Goal: Information Seeking & Learning: Find specific fact

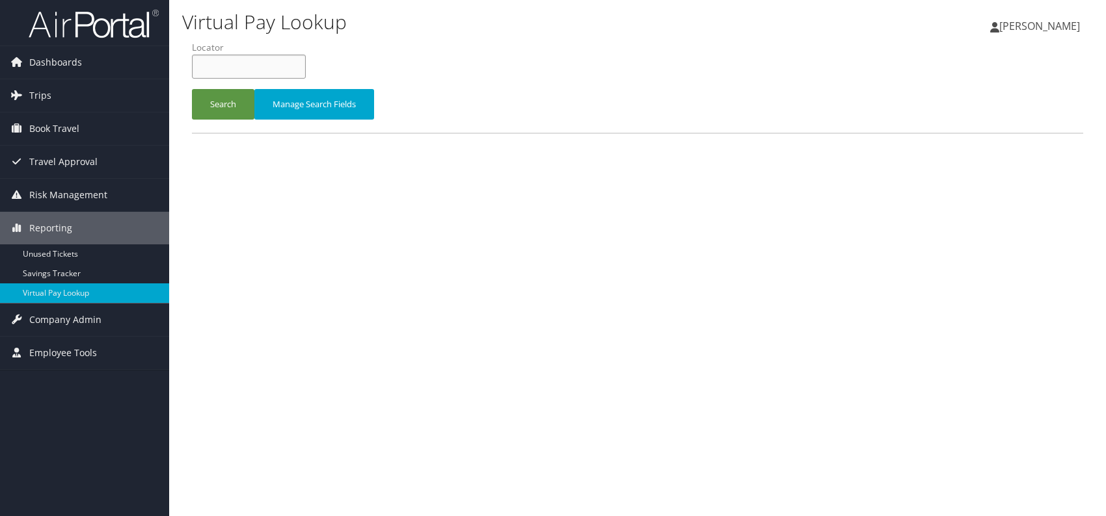
paste input "NJSWYG"
click at [220, 63] on input "NJSWYG" at bounding box center [249, 67] width 114 height 24
type input "NJSWYG"
click at [216, 102] on button "Search" at bounding box center [223, 104] width 62 height 31
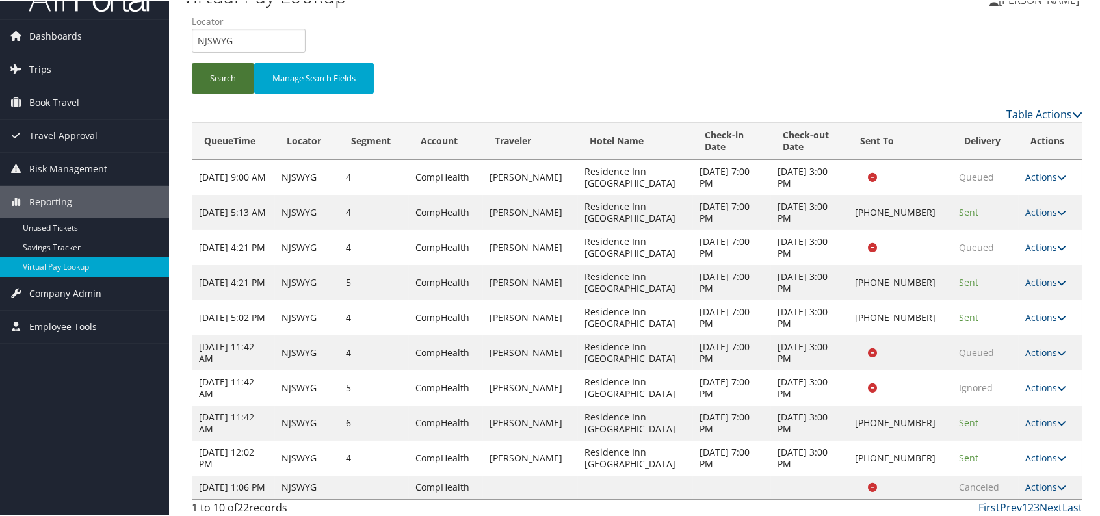
scroll to position [42, 0]
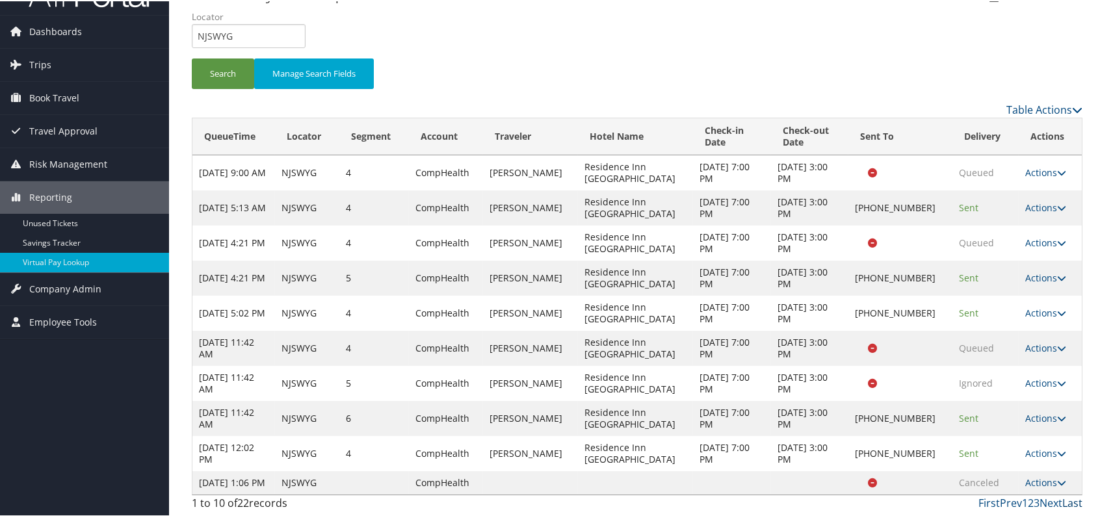
click at [1068, 507] on link "Last" at bounding box center [1073, 502] width 20 height 14
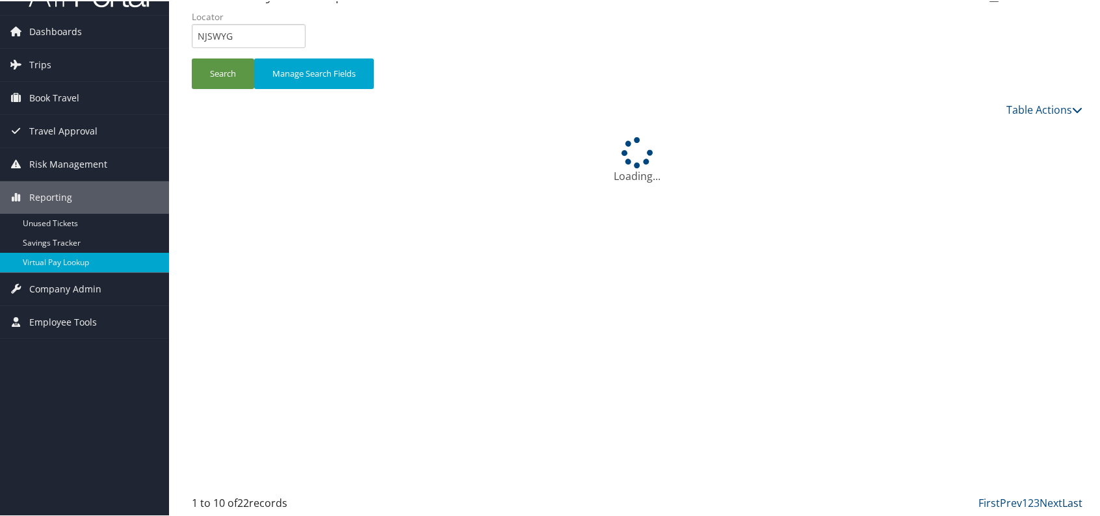
scroll to position [0, 0]
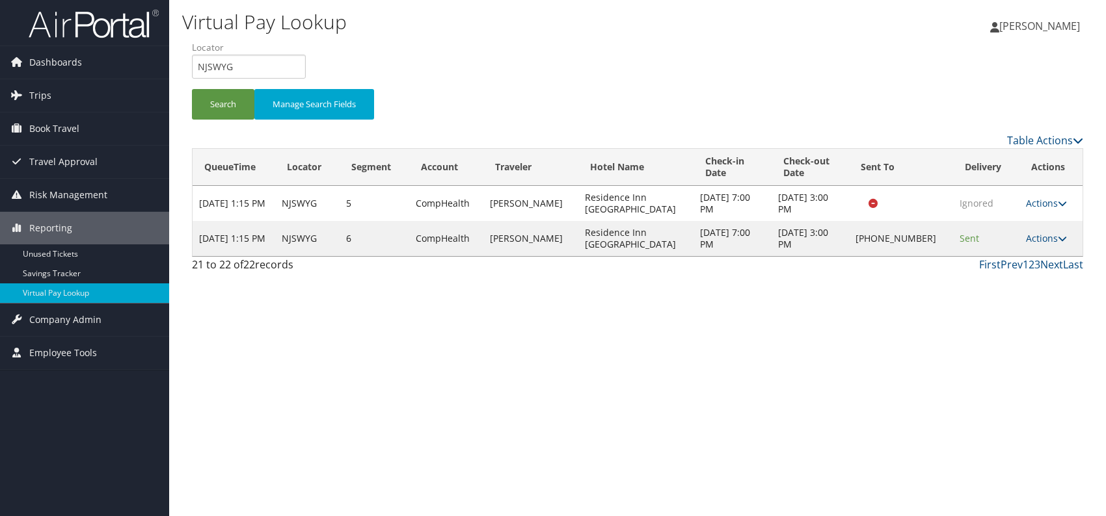
click at [751, 316] on div "Virtual Pay Lookup Romina Kwock Romina Kwock My Settings Travel Agency Contacts…" at bounding box center [637, 258] width 936 height 516
click at [1053, 236] on link "Actions" at bounding box center [1046, 238] width 41 height 12
click at [995, 281] on link "Logs" at bounding box center [1003, 279] width 111 height 22
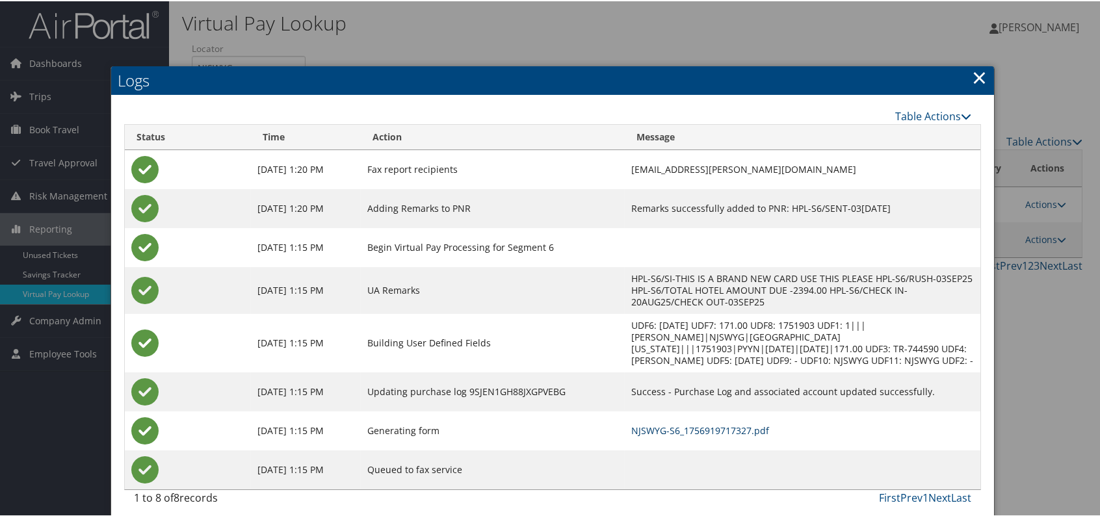
click at [730, 425] on link "NJSWYG-S6_1756919717327.pdf" at bounding box center [700, 429] width 138 height 12
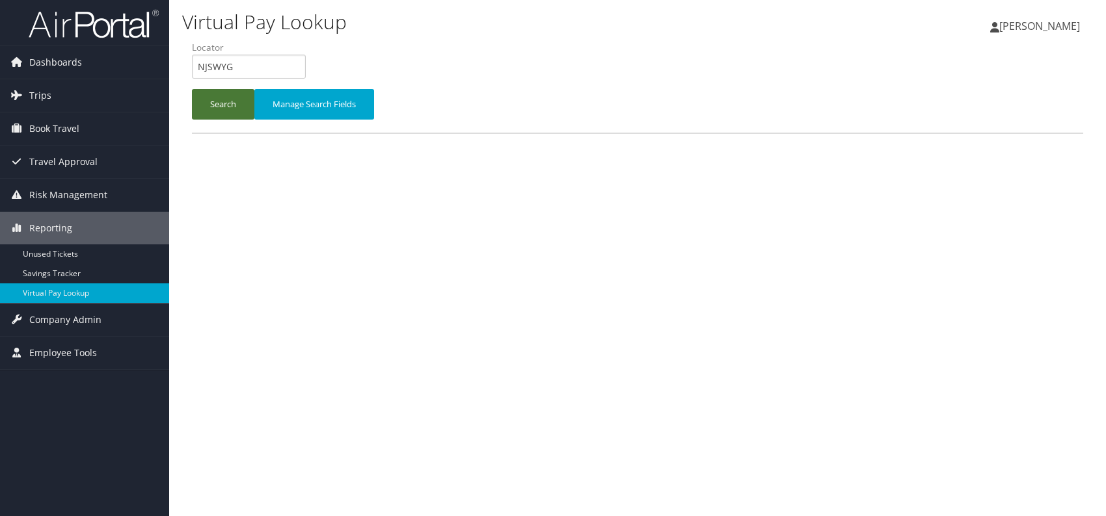
click at [212, 97] on button "Search" at bounding box center [223, 104] width 62 height 31
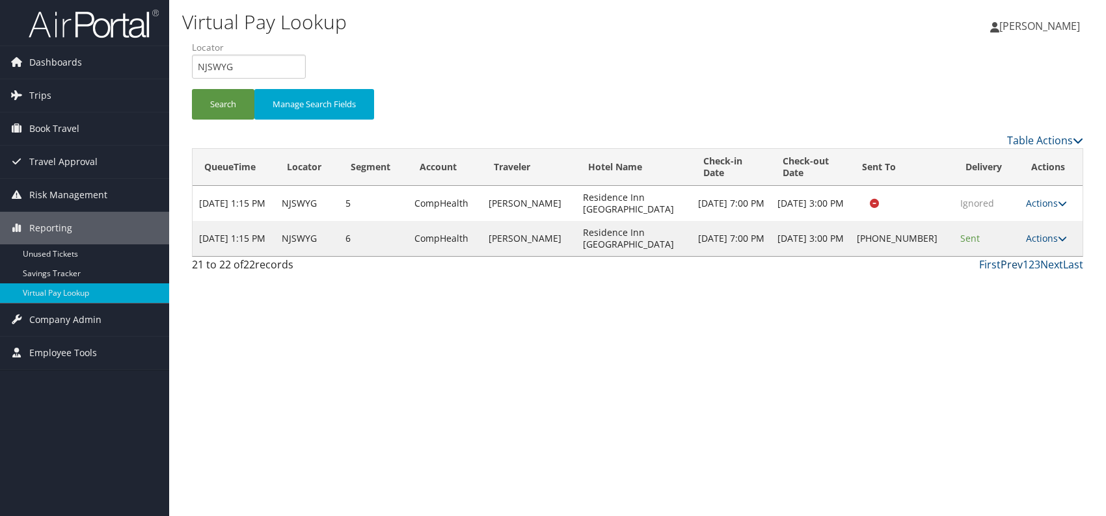
click at [1003, 265] on link "Prev" at bounding box center [1011, 265] width 22 height 14
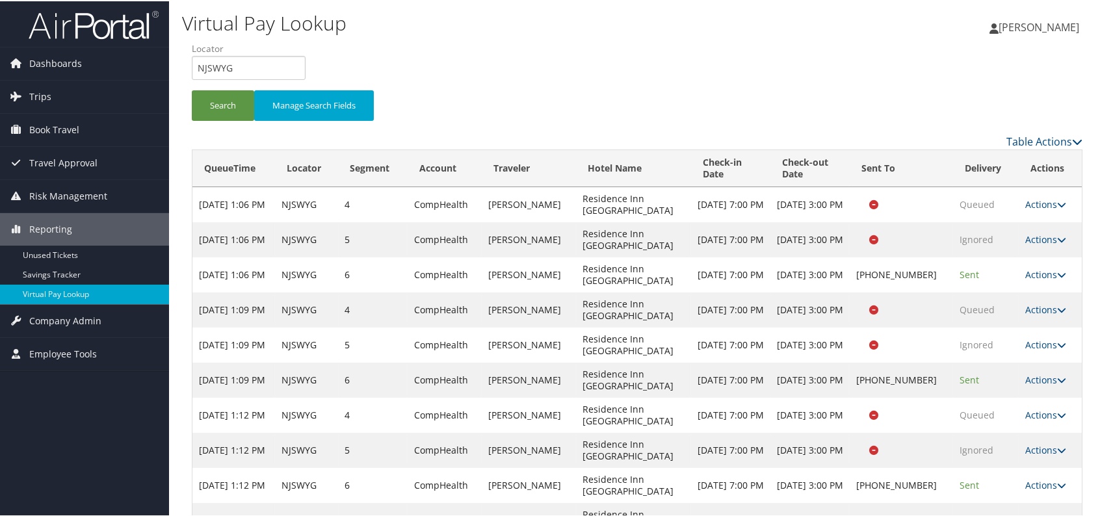
scroll to position [42, 0]
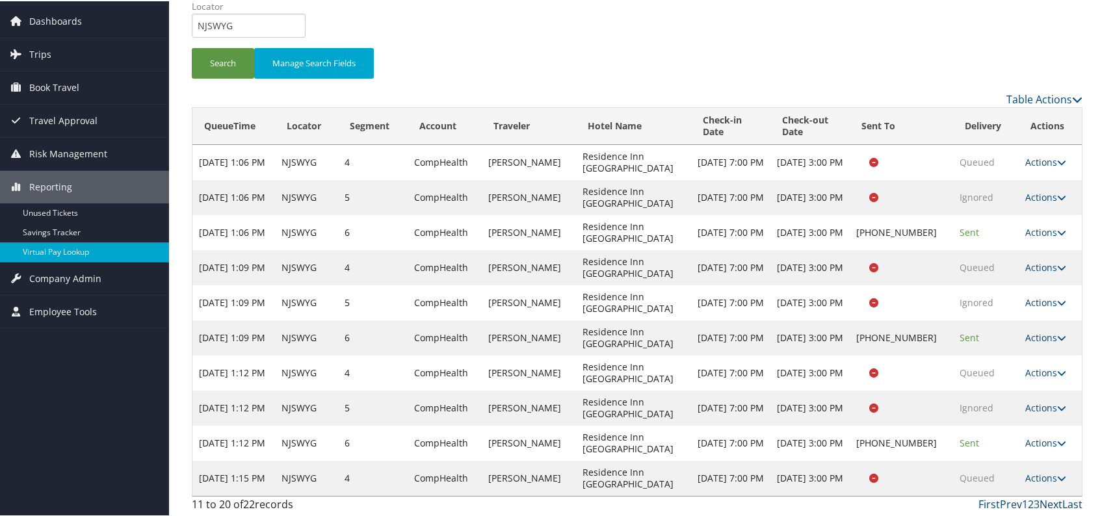
click at [1046, 502] on link "Next" at bounding box center [1051, 503] width 23 height 14
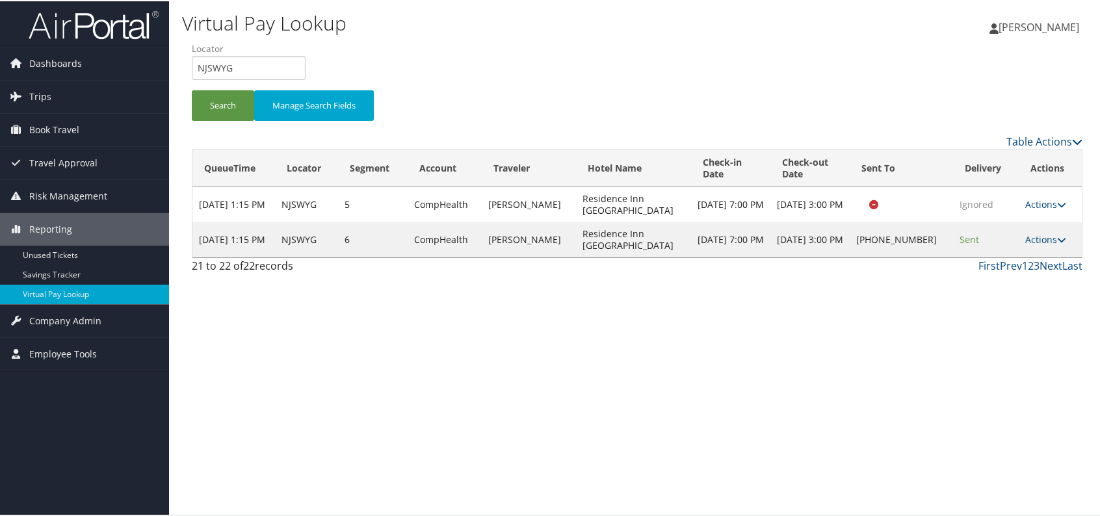
scroll to position [0, 0]
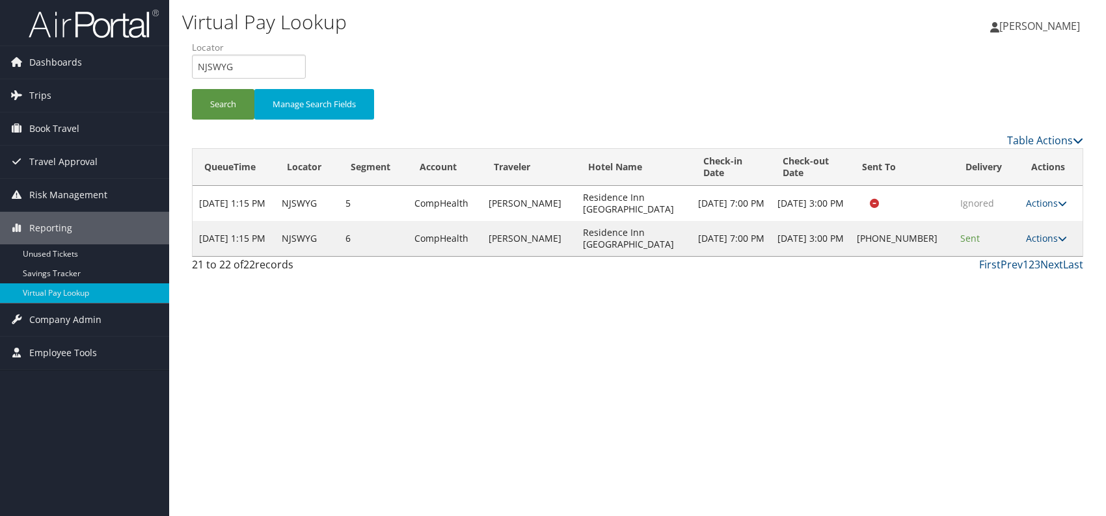
click at [1030, 266] on link "2" at bounding box center [1031, 265] width 6 height 14
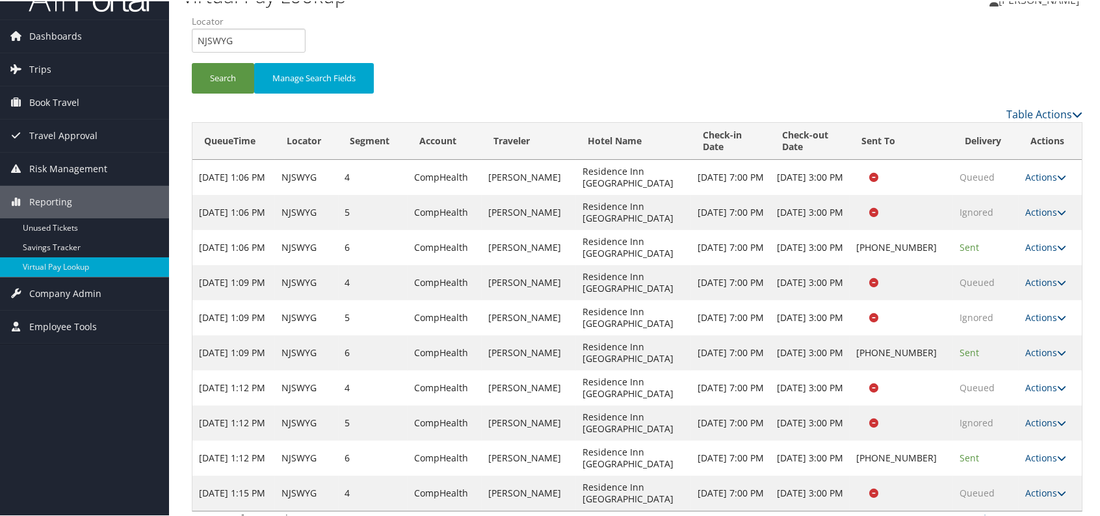
scroll to position [42, 0]
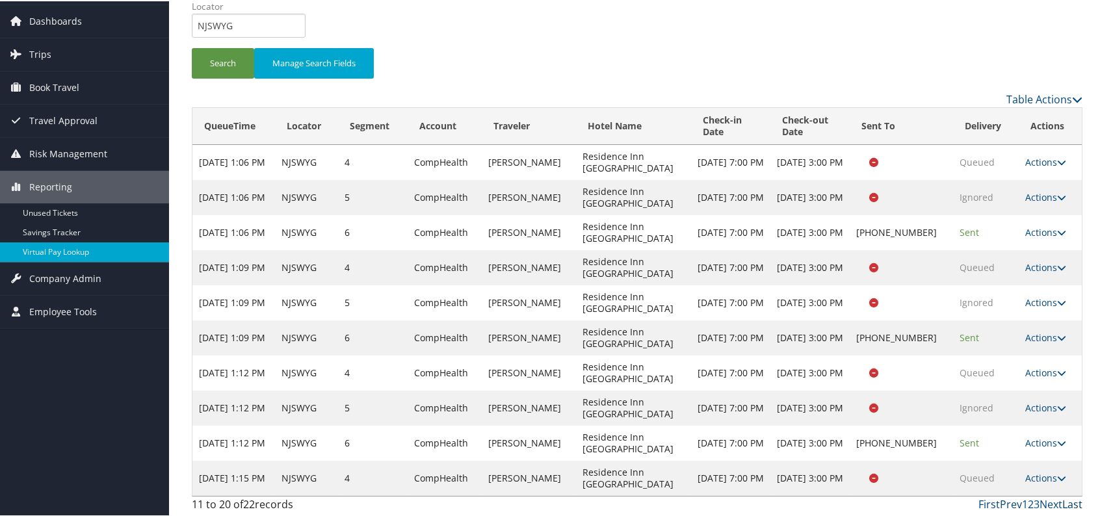
click at [1068, 499] on link "Last" at bounding box center [1073, 503] width 20 height 14
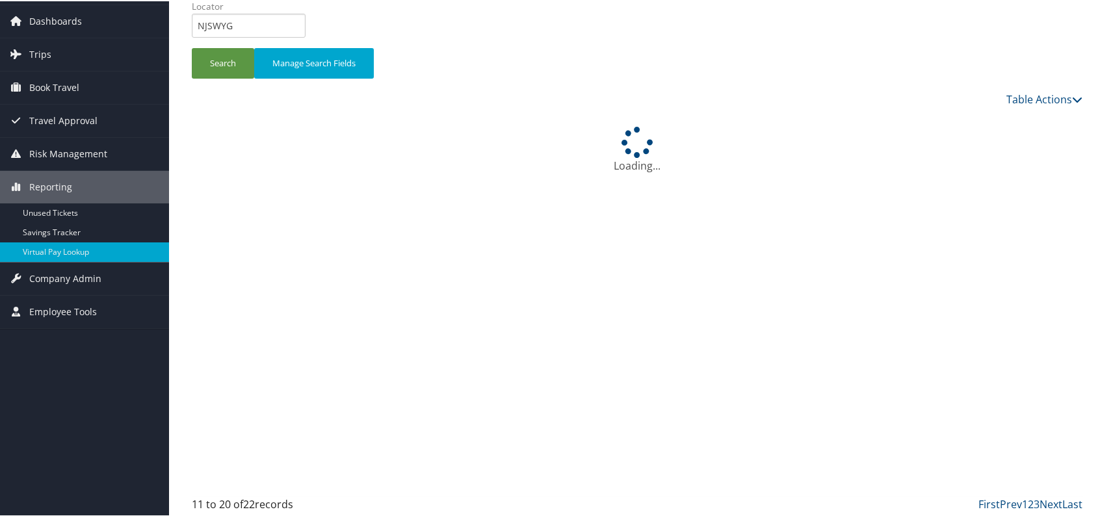
scroll to position [0, 0]
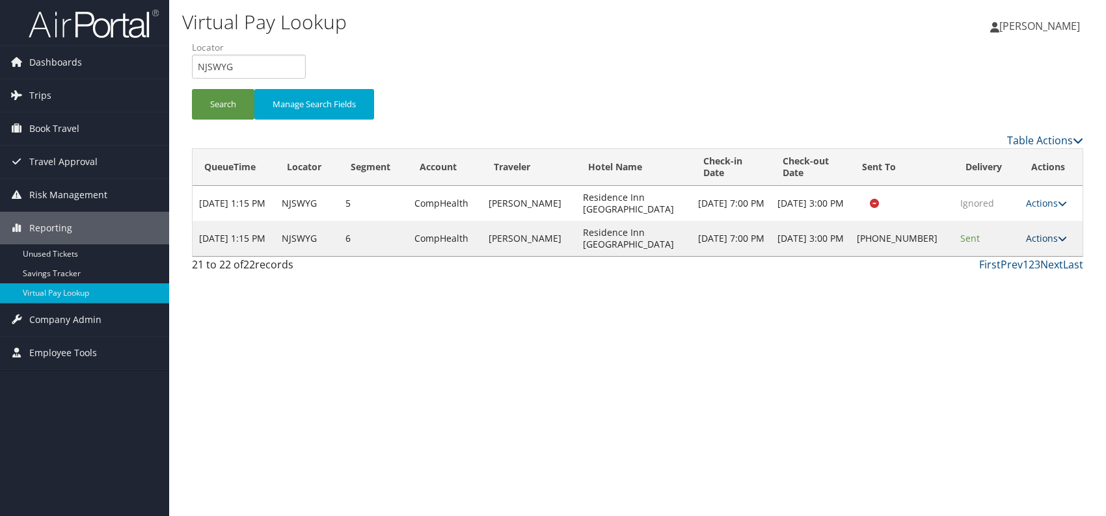
click at [1048, 234] on link "Actions" at bounding box center [1046, 238] width 41 height 12
click at [1000, 281] on link "Logs" at bounding box center [1004, 279] width 111 height 22
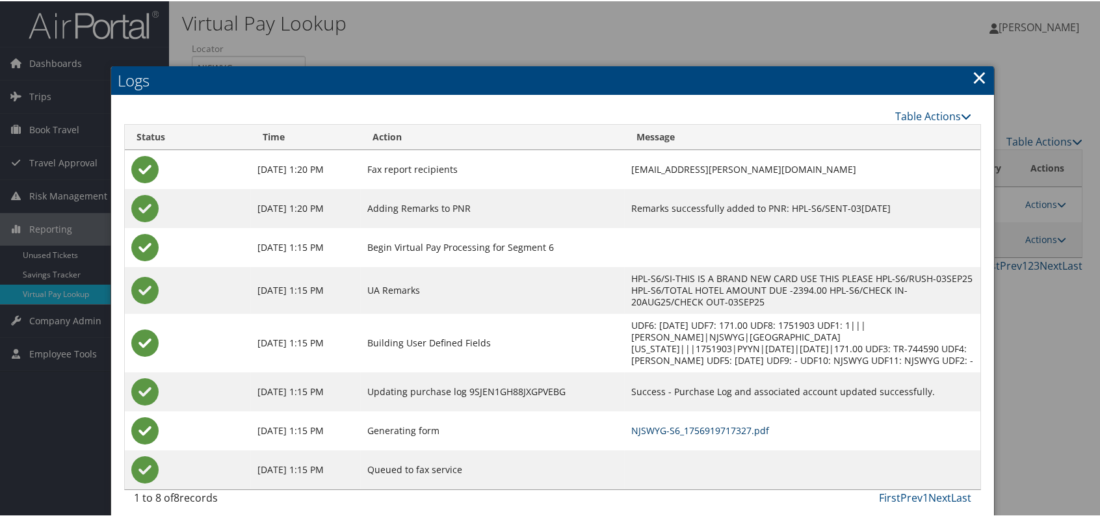
click at [687, 428] on link "NJSWYG-S6_1756919717327.pdf" at bounding box center [700, 429] width 138 height 12
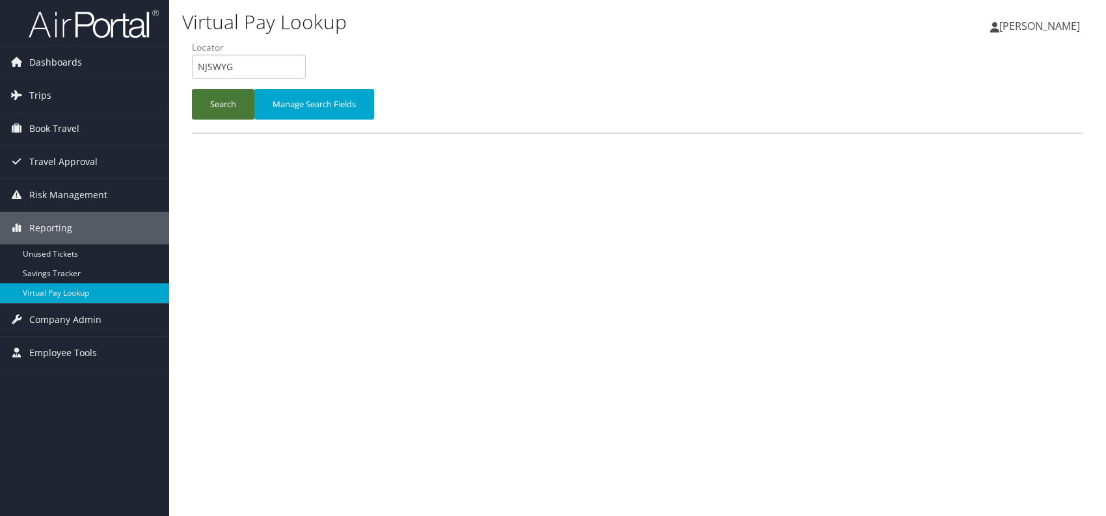
click at [229, 93] on button "Search" at bounding box center [223, 104] width 62 height 31
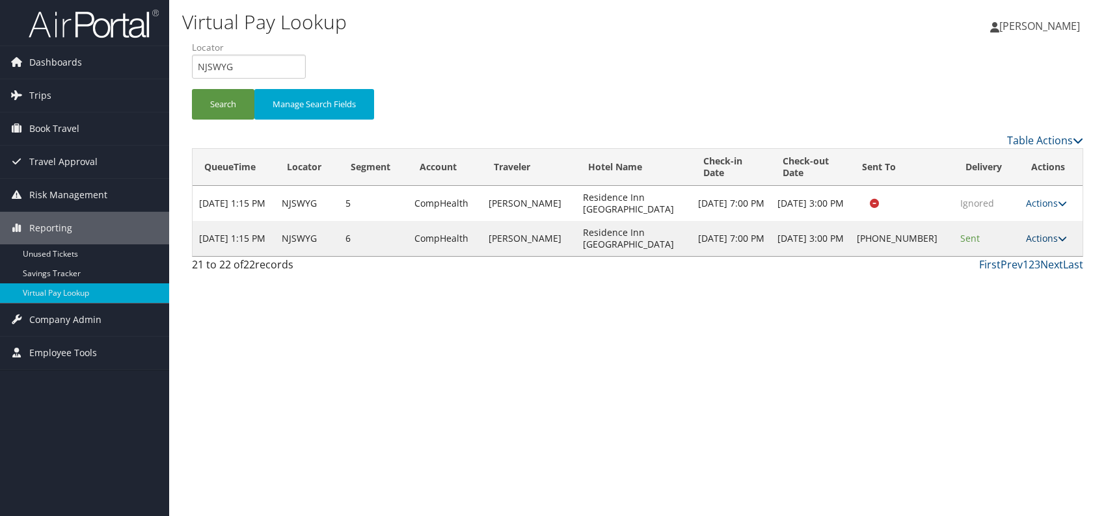
click at [1039, 241] on link "Actions" at bounding box center [1046, 238] width 41 height 12
click at [1002, 258] on link "Resend" at bounding box center [1004, 257] width 111 height 22
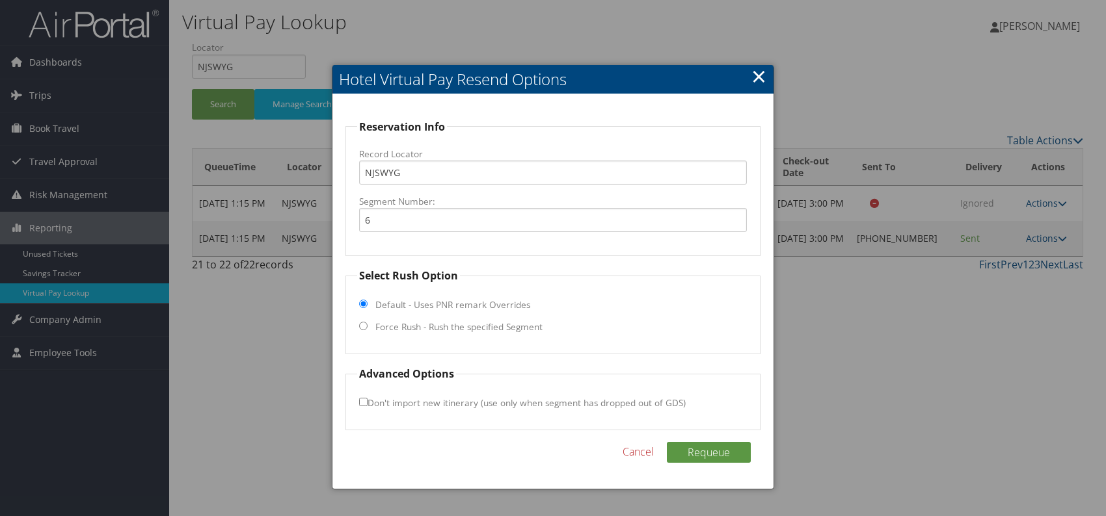
drag, startPoint x: 361, startPoint y: 323, endPoint x: 370, endPoint y: 329, distance: 11.2
click at [362, 325] on input "Force Rush - Rush the specified Segment" at bounding box center [363, 326] width 8 height 8
radio input "true"
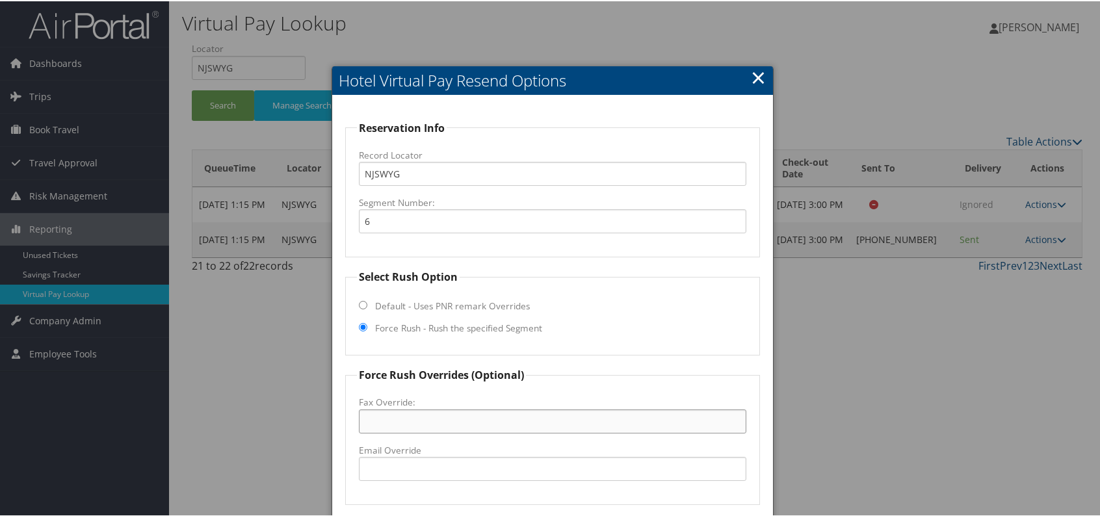
paste input "207-433-0811"
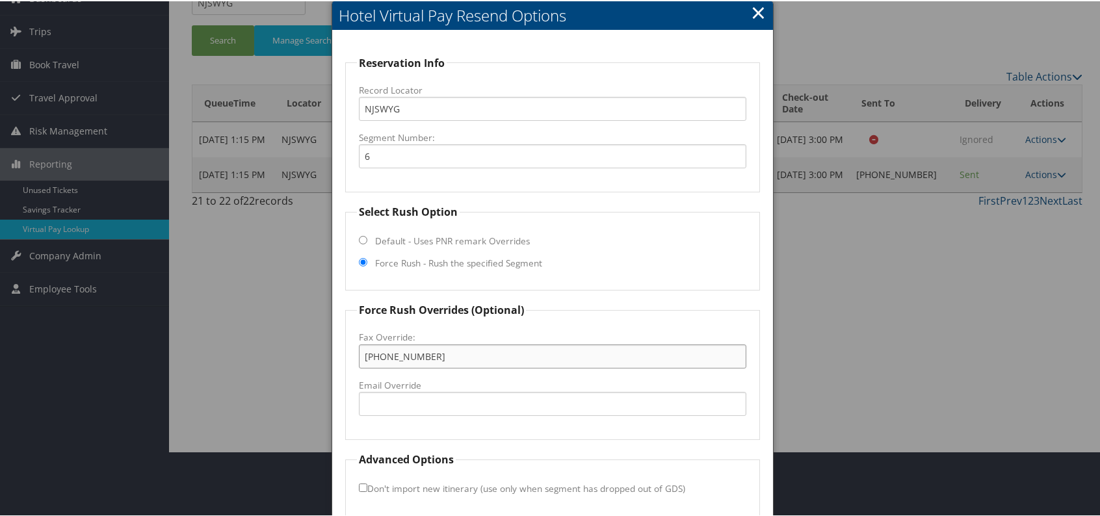
scroll to position [121, 0]
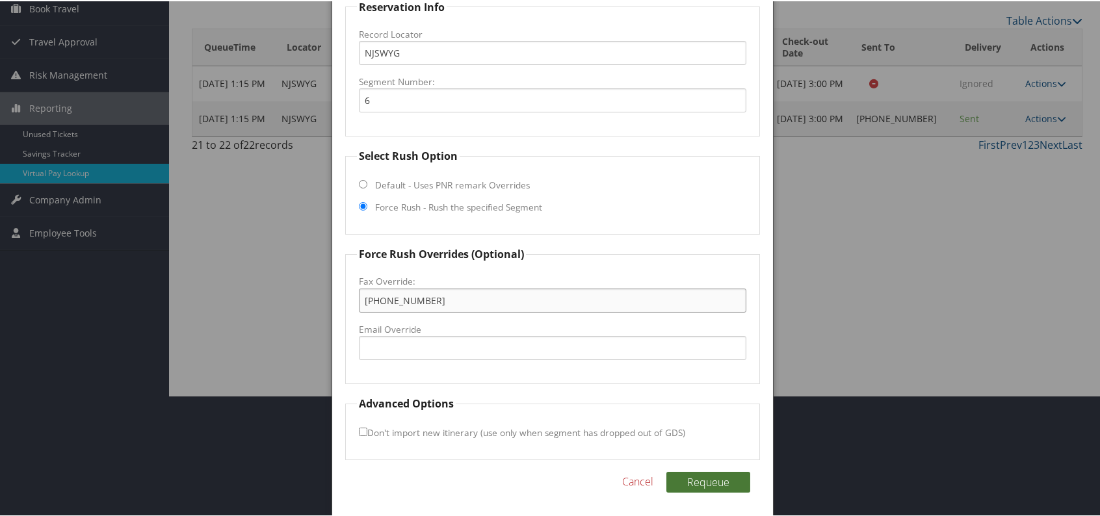
type input "207-433-0811"
click at [721, 476] on button "Requeue" at bounding box center [709, 481] width 84 height 21
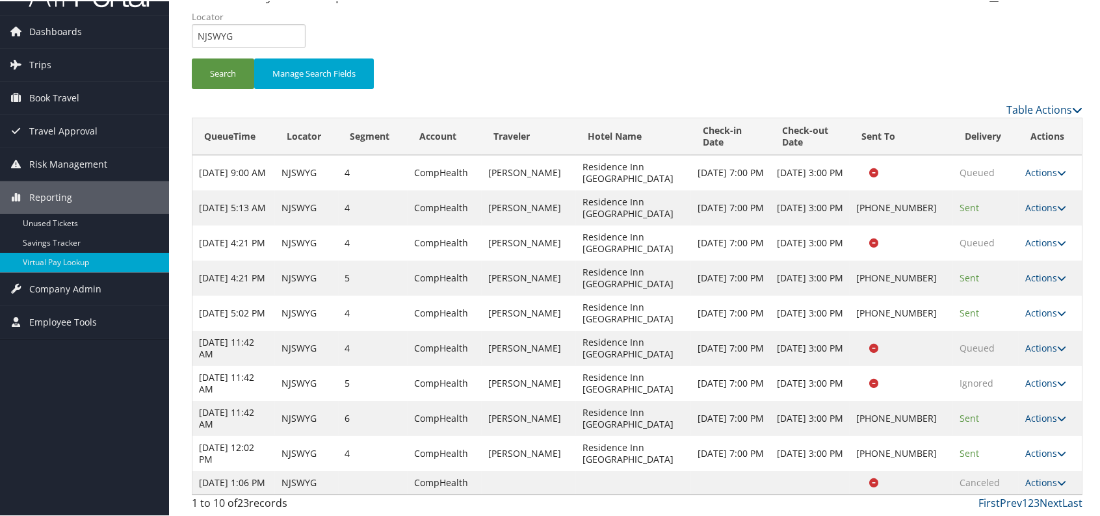
scroll to position [42, 0]
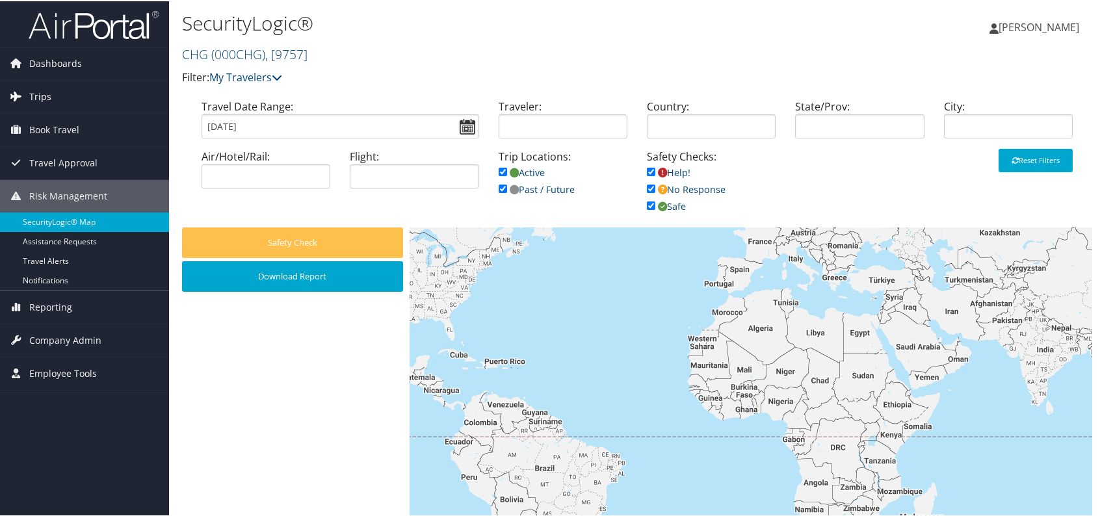
click at [30, 93] on span "Trips" at bounding box center [40, 95] width 22 height 33
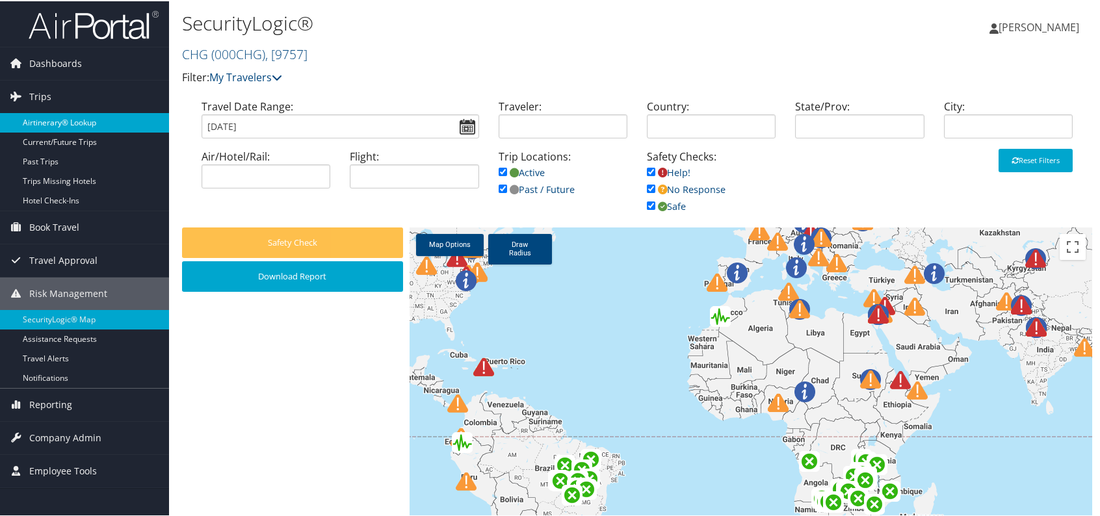
click at [53, 116] on link "Airtinerary® Lookup" at bounding box center [84, 122] width 169 height 20
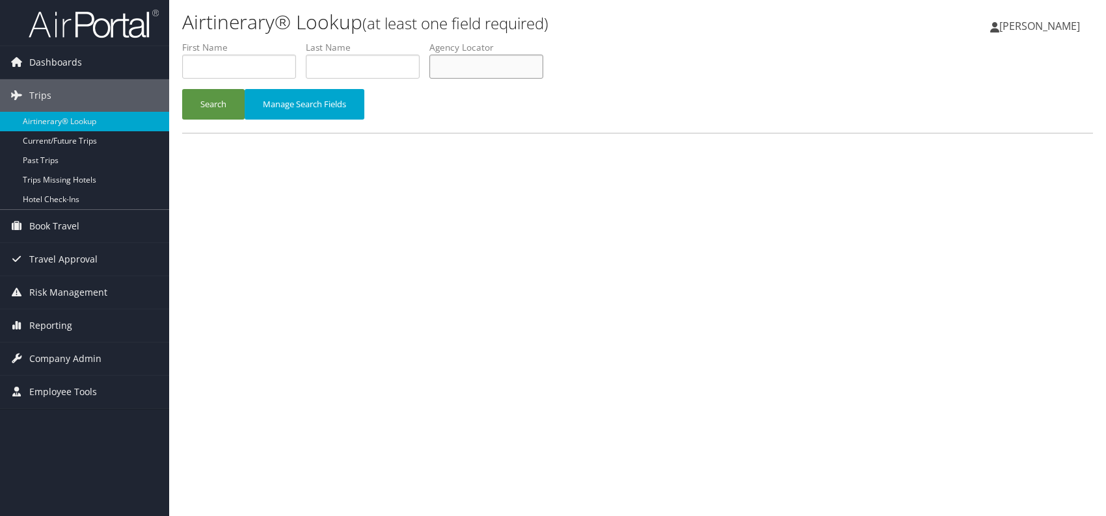
paste input "TR-748202"
click at [219, 100] on button "Search" at bounding box center [213, 104] width 62 height 31
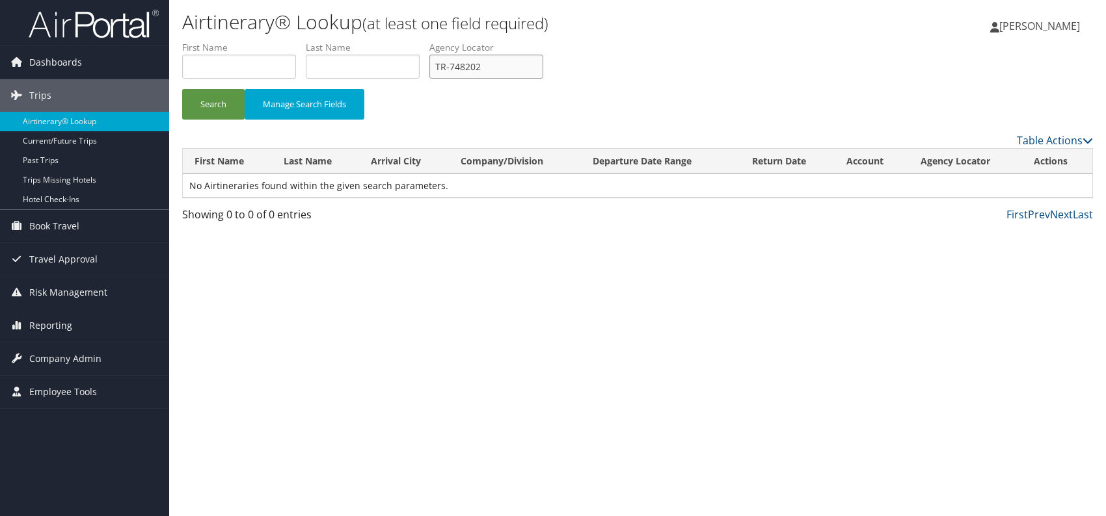
drag, startPoint x: 486, startPoint y: 69, endPoint x: 440, endPoint y: 66, distance: 46.9
click at [440, 66] on input "TR-748202" at bounding box center [486, 67] width 114 height 24
paste input "QPZDSZ"
type input "QPZDSZ"
click at [194, 98] on button "Search" at bounding box center [213, 104] width 62 height 31
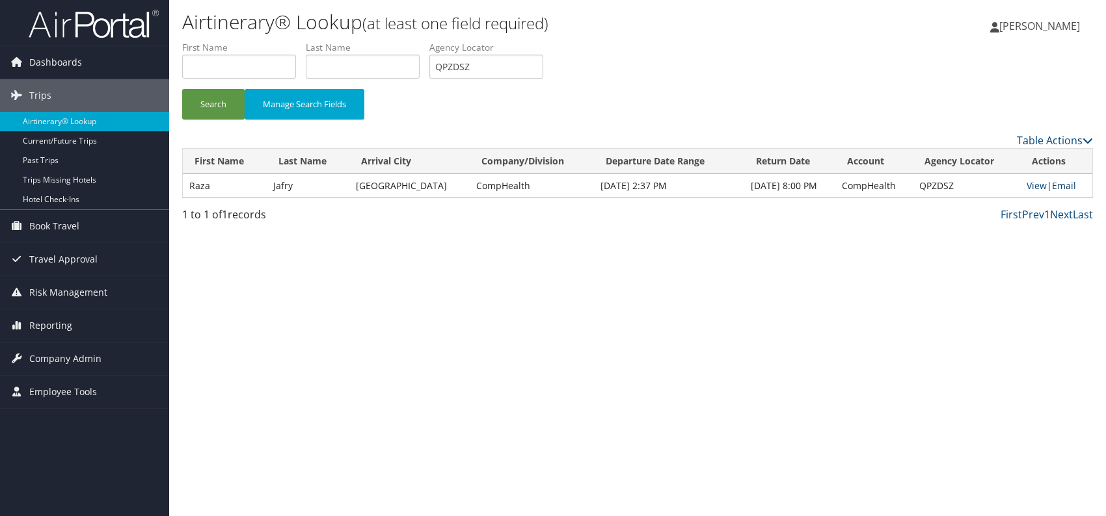
click at [1068, 183] on link "Email" at bounding box center [1064, 185] width 24 height 12
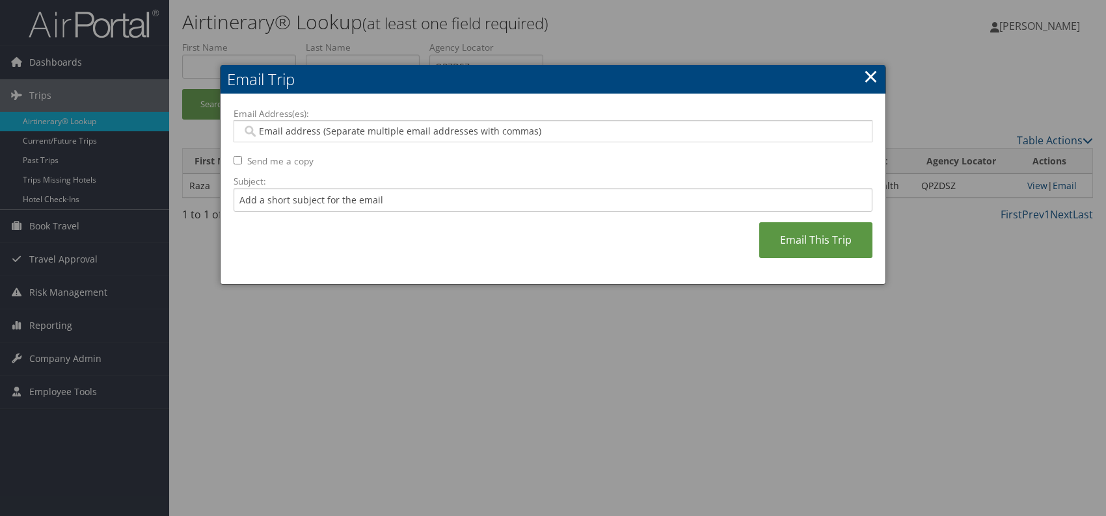
click at [868, 73] on link "×" at bounding box center [870, 76] width 15 height 26
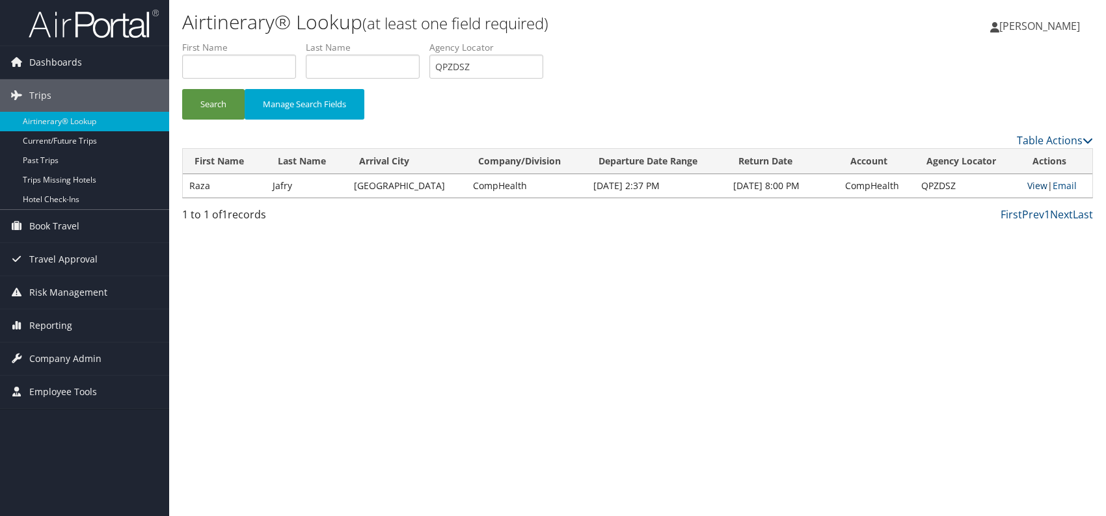
click at [1027, 182] on link "View" at bounding box center [1037, 185] width 20 height 12
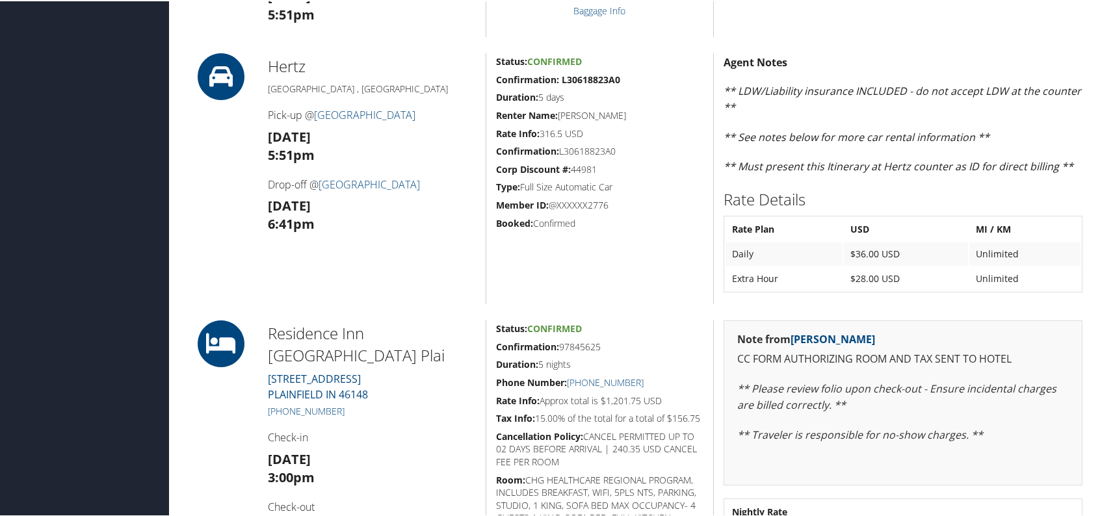
scroll to position [455, 0]
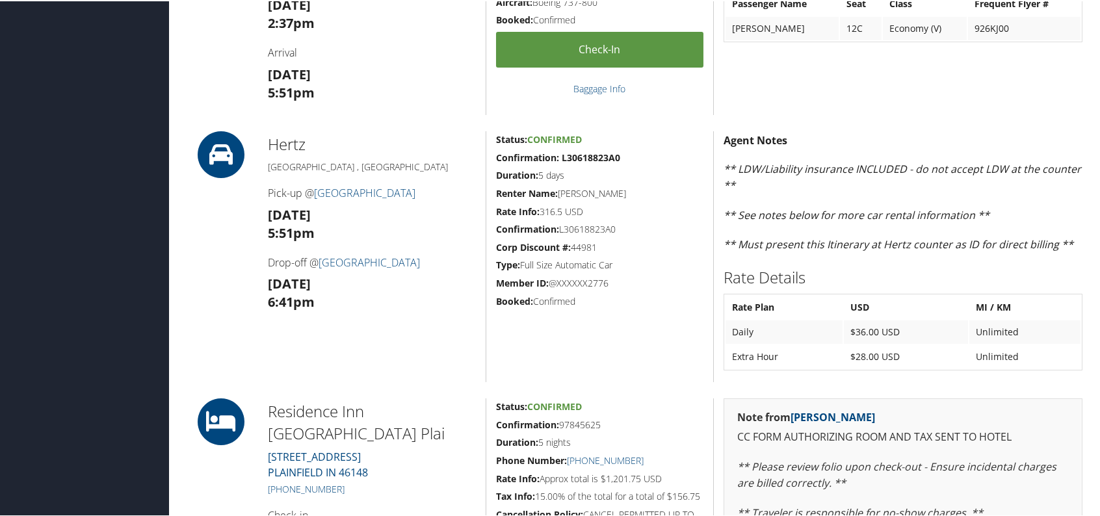
click at [660, 240] on h5 "Corp Discount #: 44981" at bounding box center [599, 246] width 207 height 13
drag, startPoint x: 557, startPoint y: 158, endPoint x: 570, endPoint y: 169, distance: 17.1
click at [557, 158] on strong "Confirmation: L30618823A0" at bounding box center [558, 156] width 124 height 12
drag, startPoint x: 618, startPoint y: 157, endPoint x: 560, endPoint y: 158, distance: 57.9
click at [560, 158] on h5 "Confirmation: L30618823A0" at bounding box center [599, 156] width 207 height 13
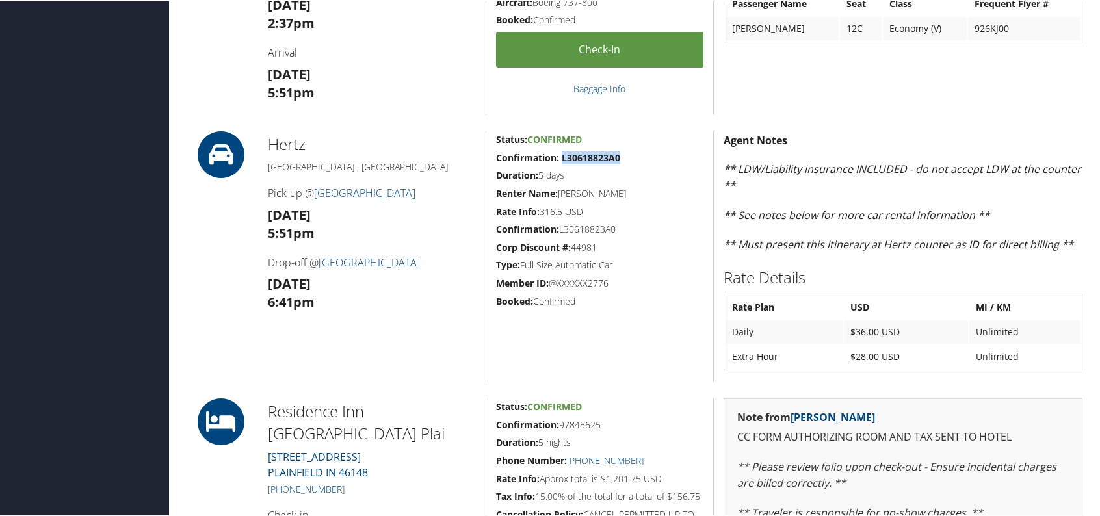
copy strong "L30618823A0"
click at [383, 235] on h3 "[DATE] 5:51pm" at bounding box center [372, 223] width 208 height 36
click at [264, 189] on div "Hertz [GEOGRAPHIC_DATA] , [GEOGRAPHIC_DATA] Pick-up @ [GEOGRAPHIC_DATA] [DATE] …" at bounding box center [372, 255] width 228 height 251
drag, startPoint x: 266, startPoint y: 190, endPoint x: 351, endPoint y: 233, distance: 94.8
click at [351, 233] on div "Hertz [GEOGRAPHIC_DATA] , [GEOGRAPHIC_DATA] Pick-up @ [GEOGRAPHIC_DATA] [DATE] …" at bounding box center [372, 255] width 228 height 251
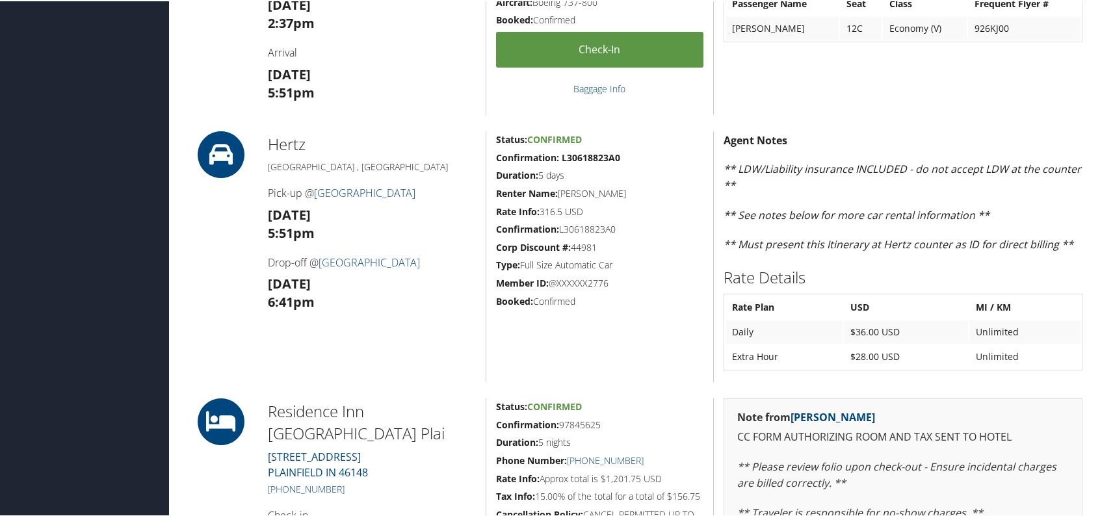
copy div "Pick-up @ [GEOGRAPHIC_DATA] [DATE]"
click at [392, 241] on h3 "[DATE] 5:51pm" at bounding box center [372, 223] width 208 height 36
drag, startPoint x: 264, startPoint y: 272, endPoint x: 342, endPoint y: 304, distance: 84.5
click at [342, 304] on div "Hertz [GEOGRAPHIC_DATA] , [GEOGRAPHIC_DATA] Pick-up @ [GEOGRAPHIC_DATA] [DATE] …" at bounding box center [372, 255] width 228 height 251
copy div "Drop-off @ [GEOGRAPHIC_DATA] [DATE]"
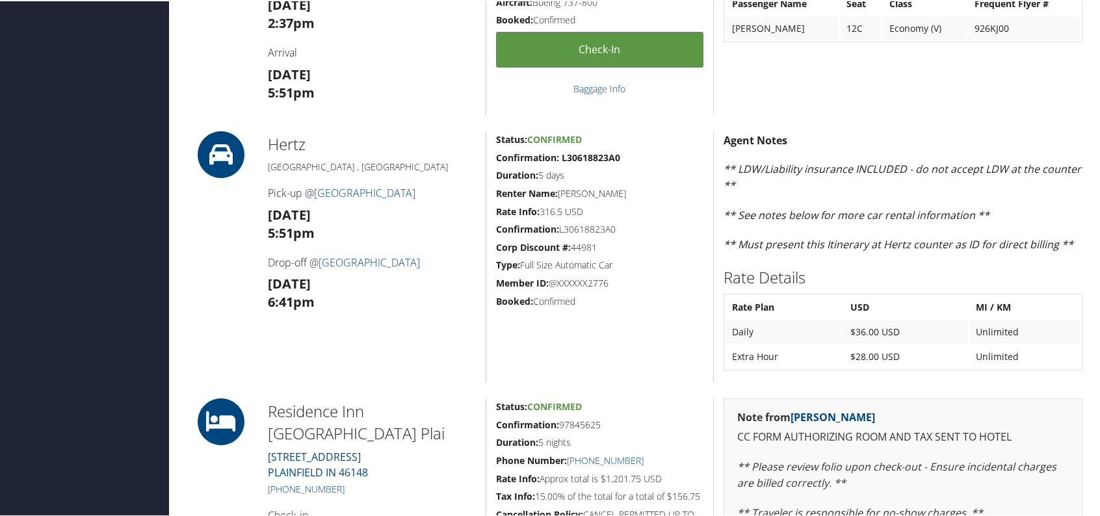
click at [625, 323] on div "Status: Confirmed Confirmation: L30618823A0 Duration: 5 days Renter Name: [PERS…" at bounding box center [600, 255] width 228 height 251
drag, startPoint x: 615, startPoint y: 264, endPoint x: 495, endPoint y: 266, distance: 119.7
click at [496, 266] on h5 "Type: Full Size Automatic Car" at bounding box center [599, 264] width 207 height 13
copy h5 "Type: Full Size Automatic Car"
